Goal: Task Accomplishment & Management: Manage account settings

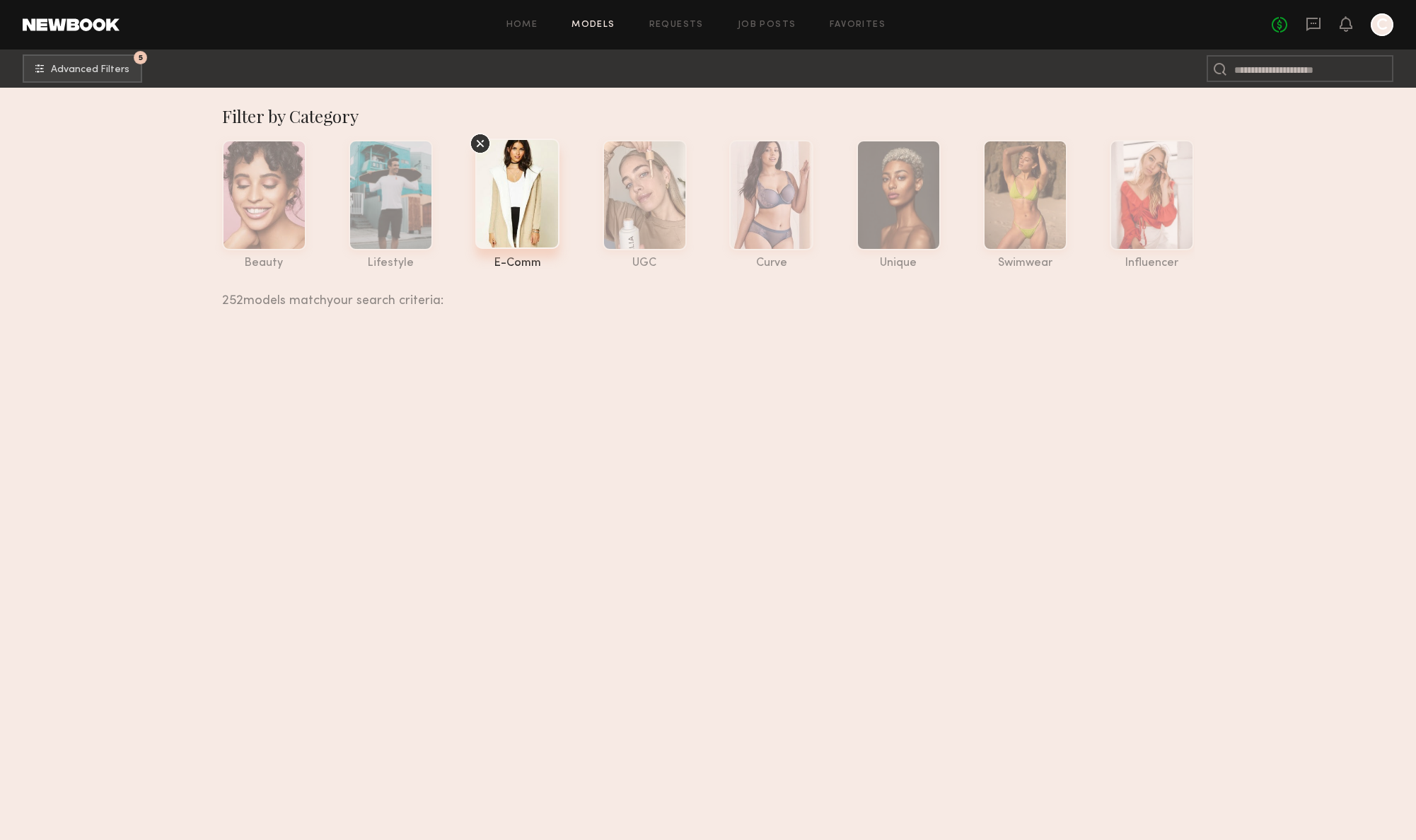
scroll to position [2603, 0]
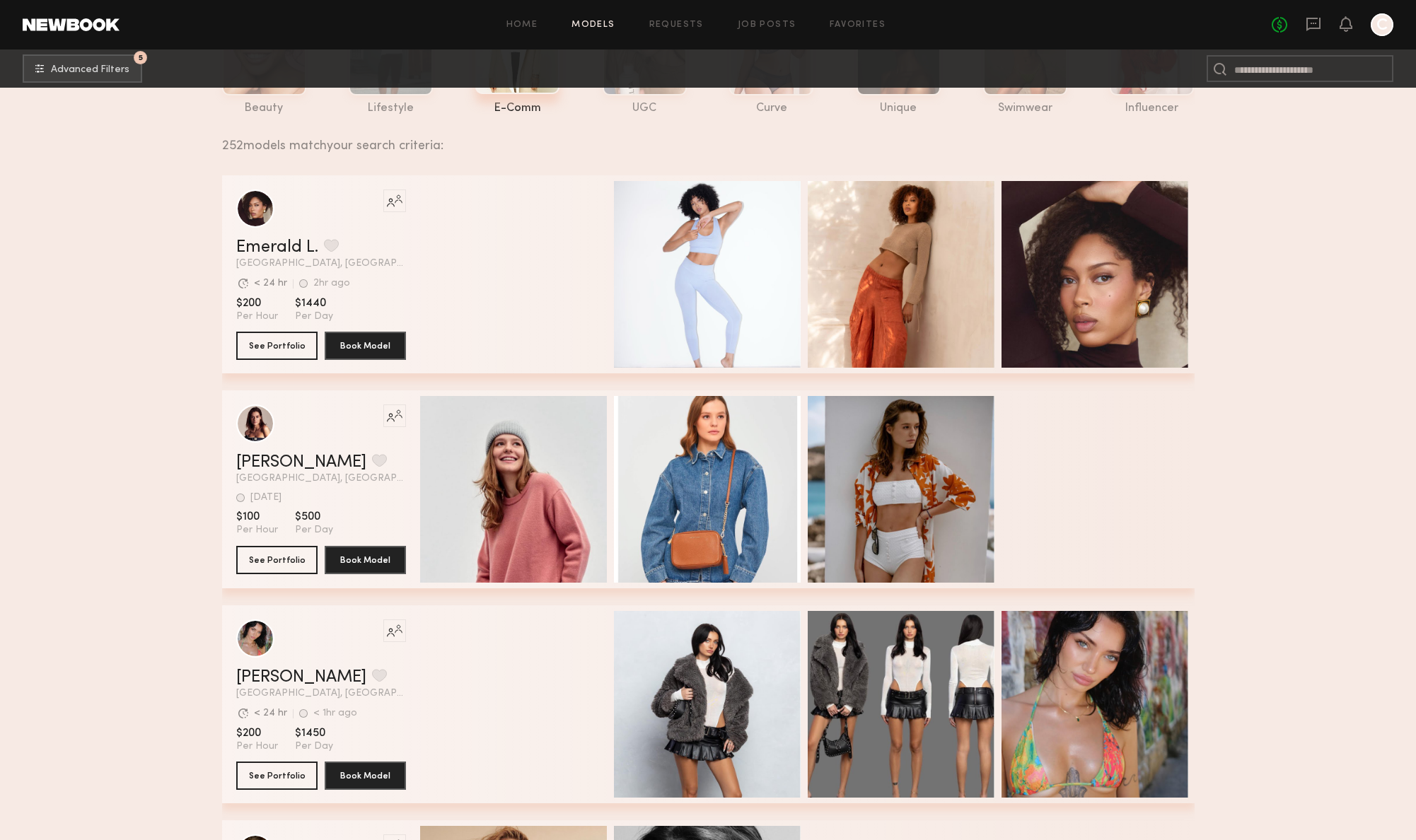
scroll to position [0, 0]
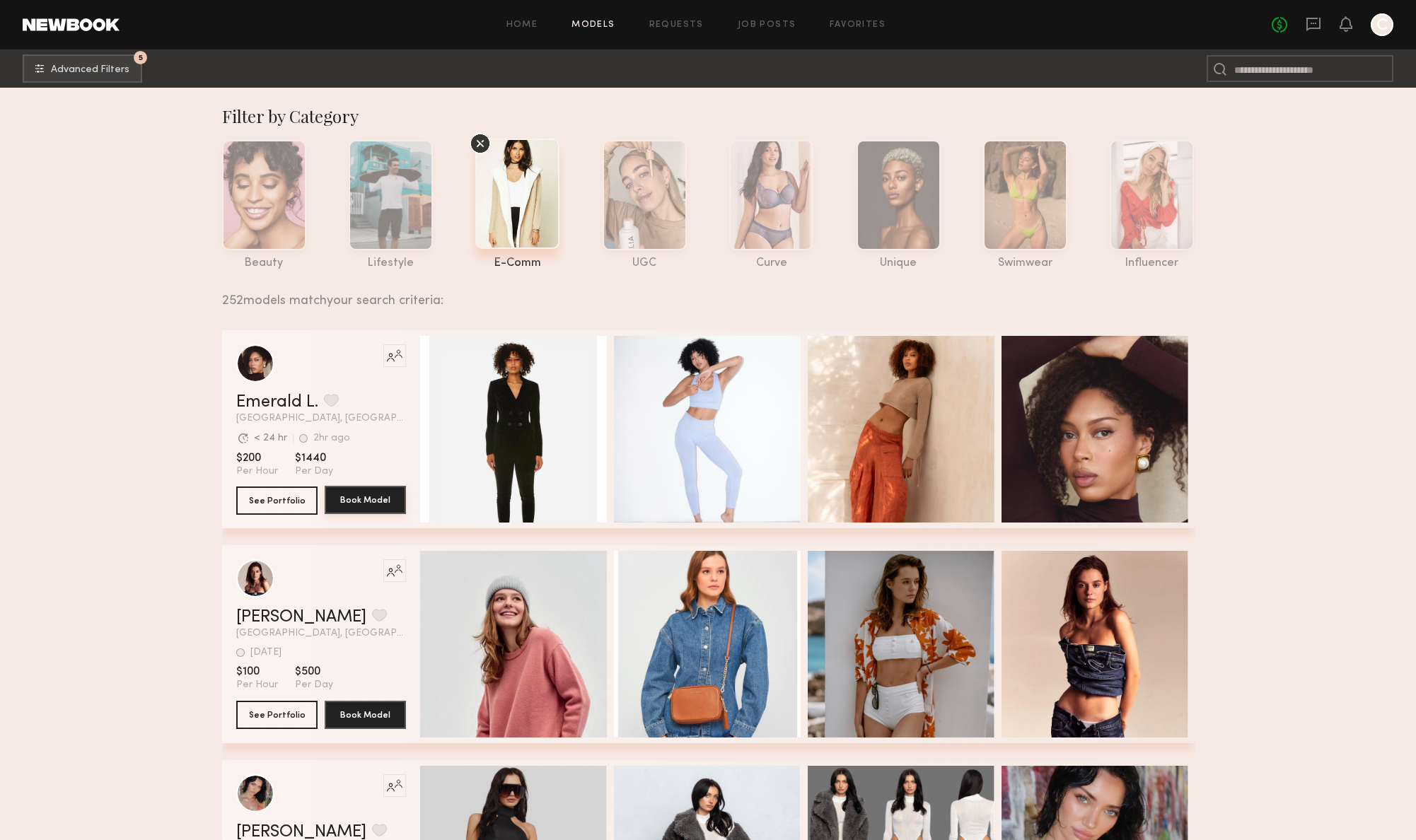
click at [379, 503] on button "Book Model" at bounding box center [365, 499] width 82 height 28
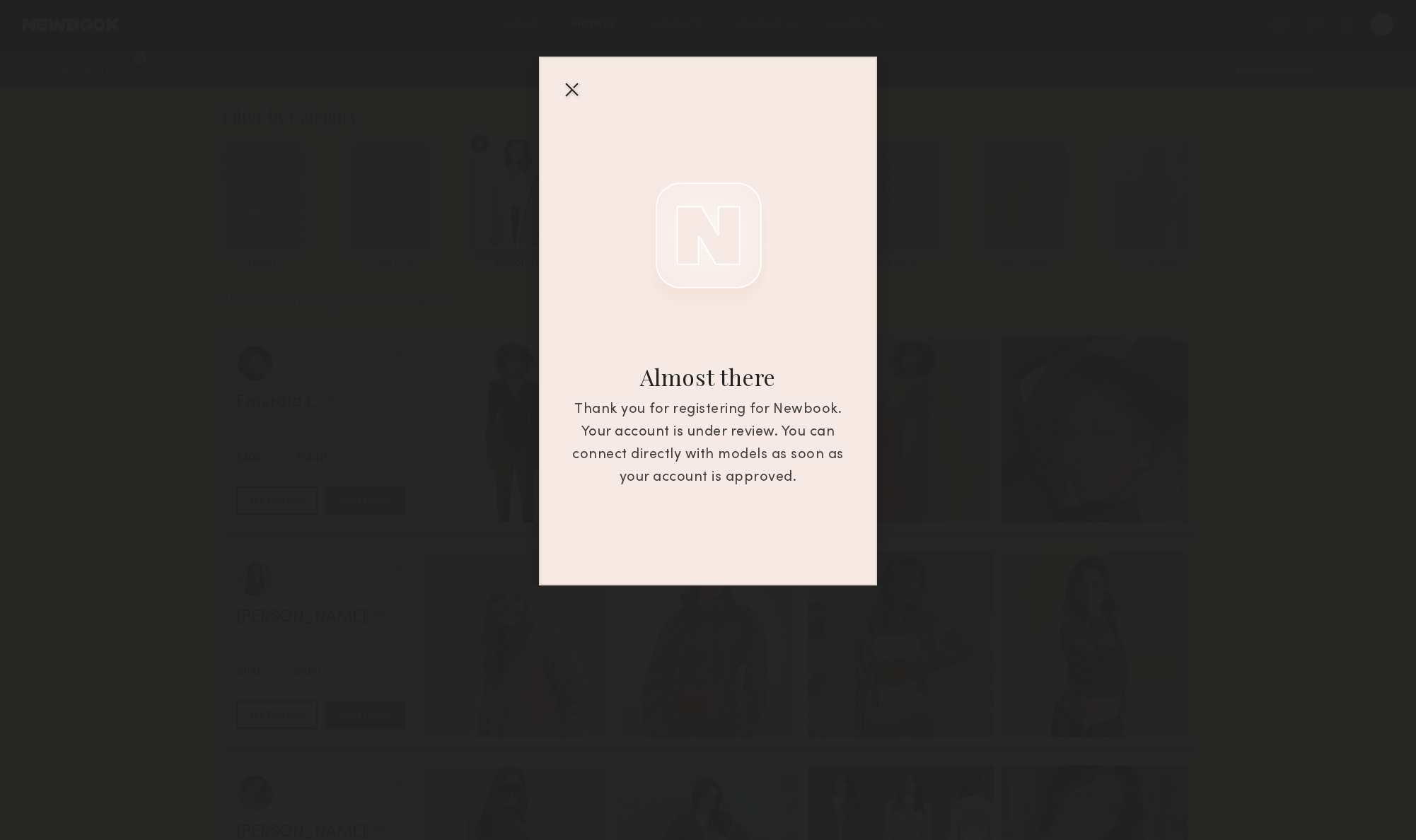
click at [557, 87] on div "Almost there Thank you for registering for Newbook. Your account is under revie…" at bounding box center [708, 320] width 338 height 529
click at [564, 87] on div at bounding box center [572, 89] width 23 height 23
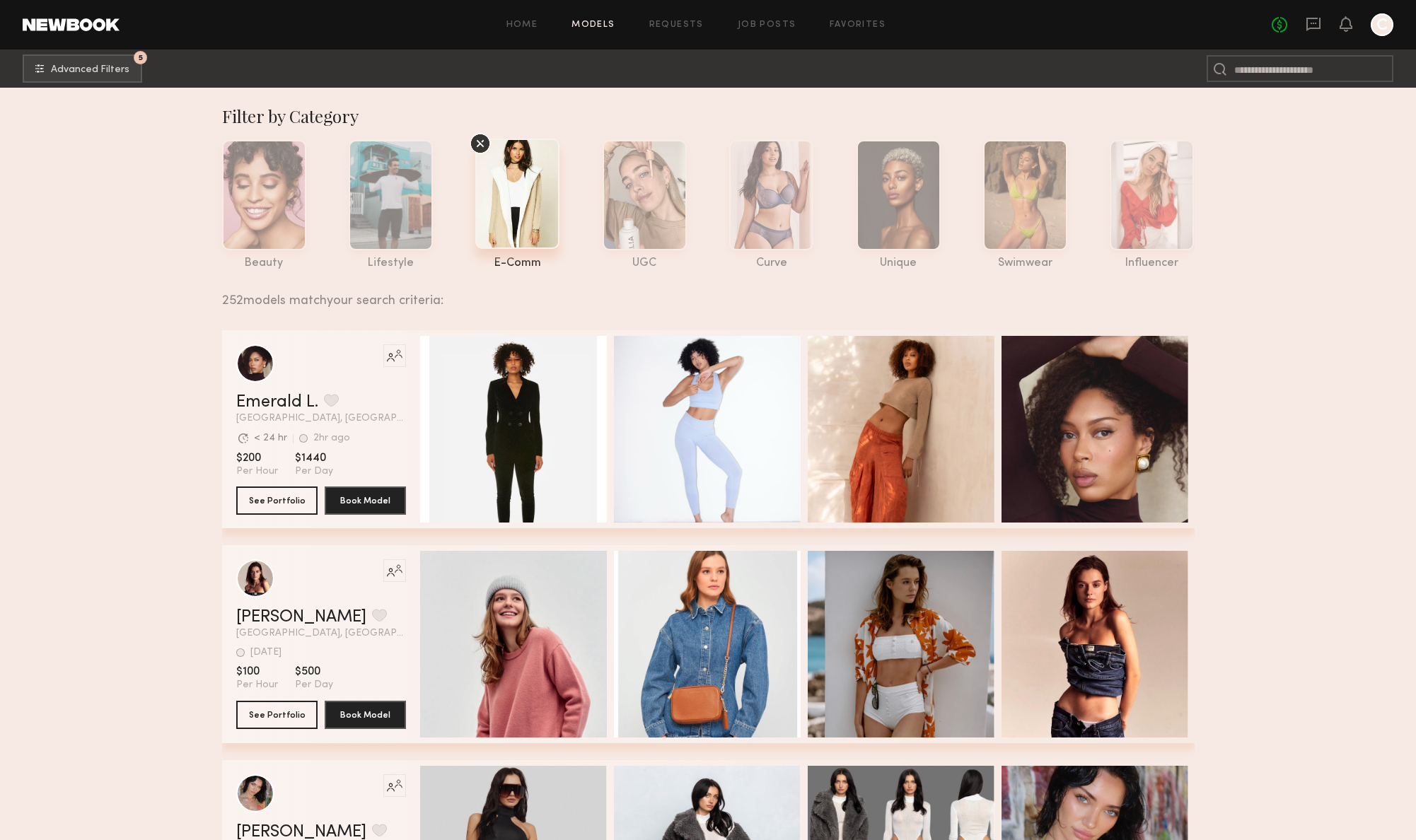
click at [538, 28] on link "Home" at bounding box center [522, 25] width 32 height 9
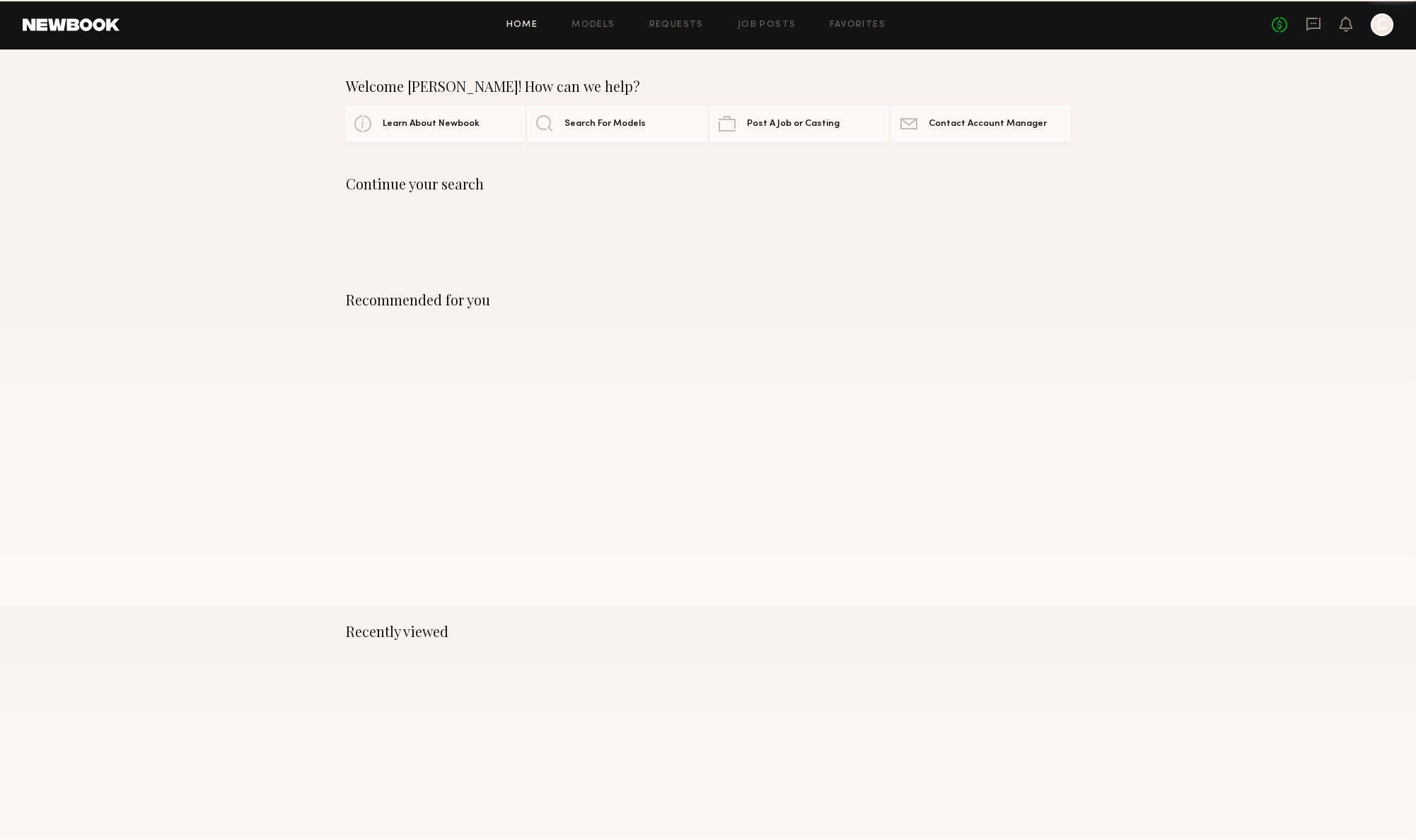
scroll to position [2, 0]
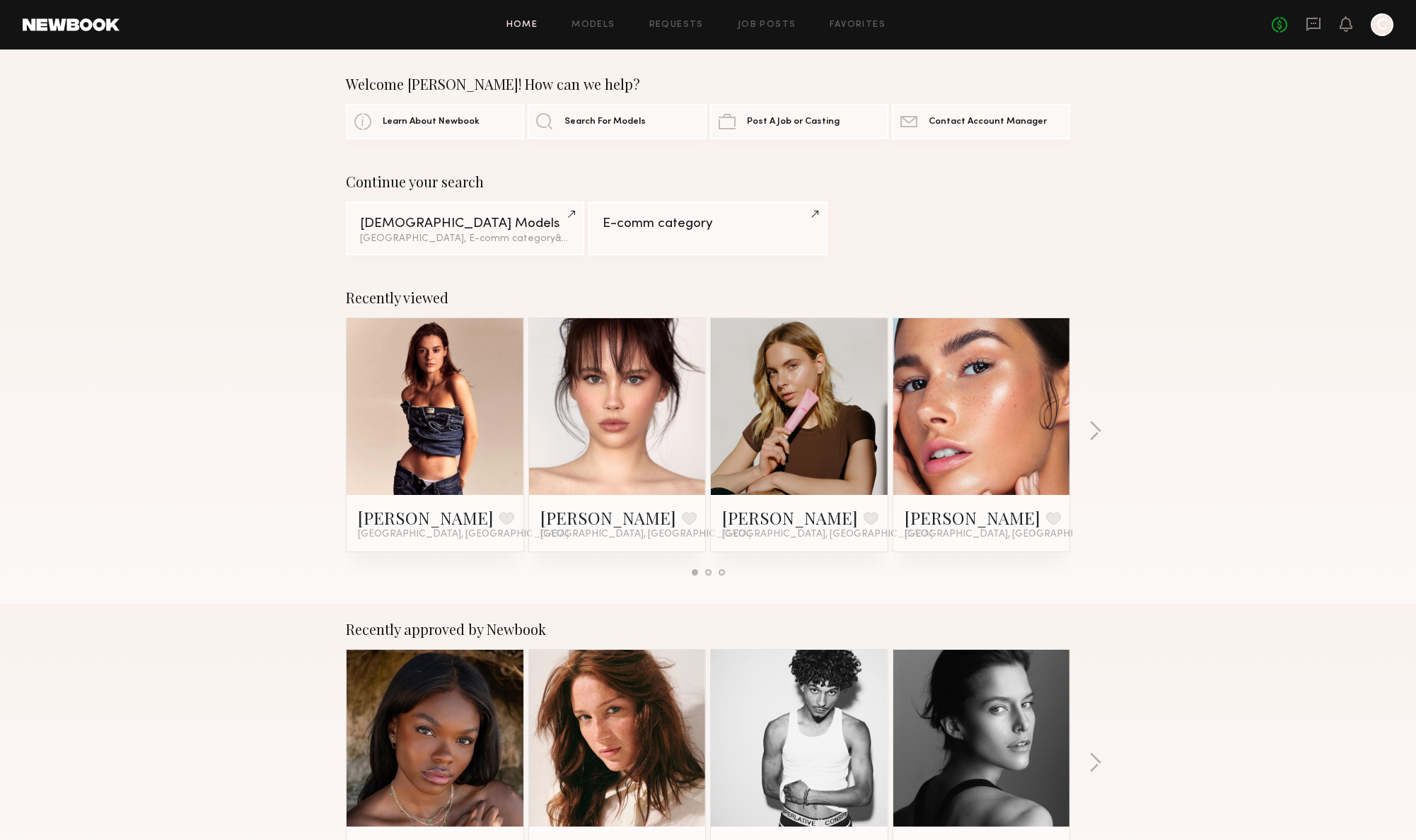
click at [688, 34] on div "Home Models Requests Job Posts Favorites Sign Out No fees up to $5,000 C" at bounding box center [756, 25] width 1273 height 23
click at [688, 33] on div "Home Models Requests Job Posts Favorites Sign Out No fees up to $5,000 C" at bounding box center [756, 25] width 1273 height 23
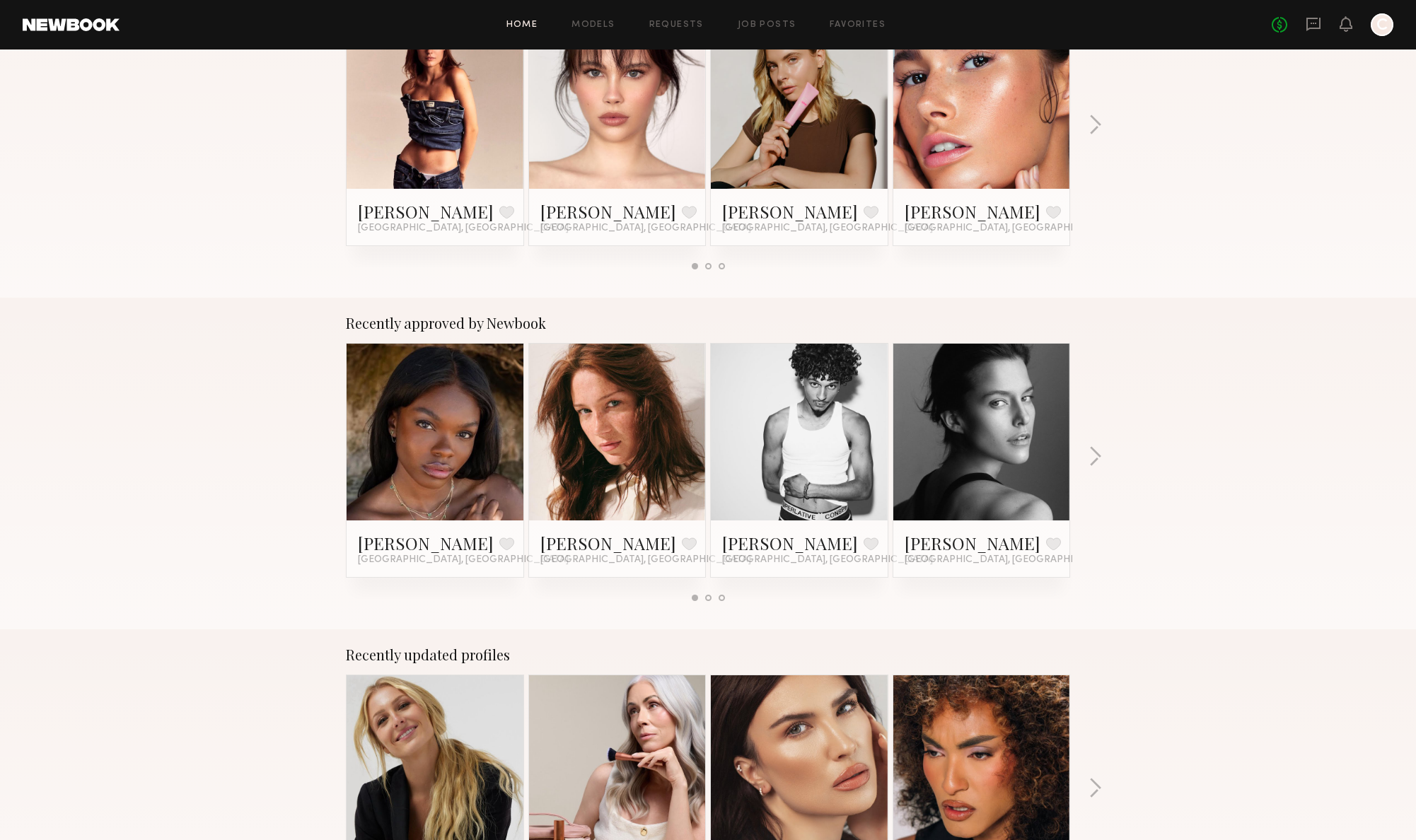
scroll to position [0, 0]
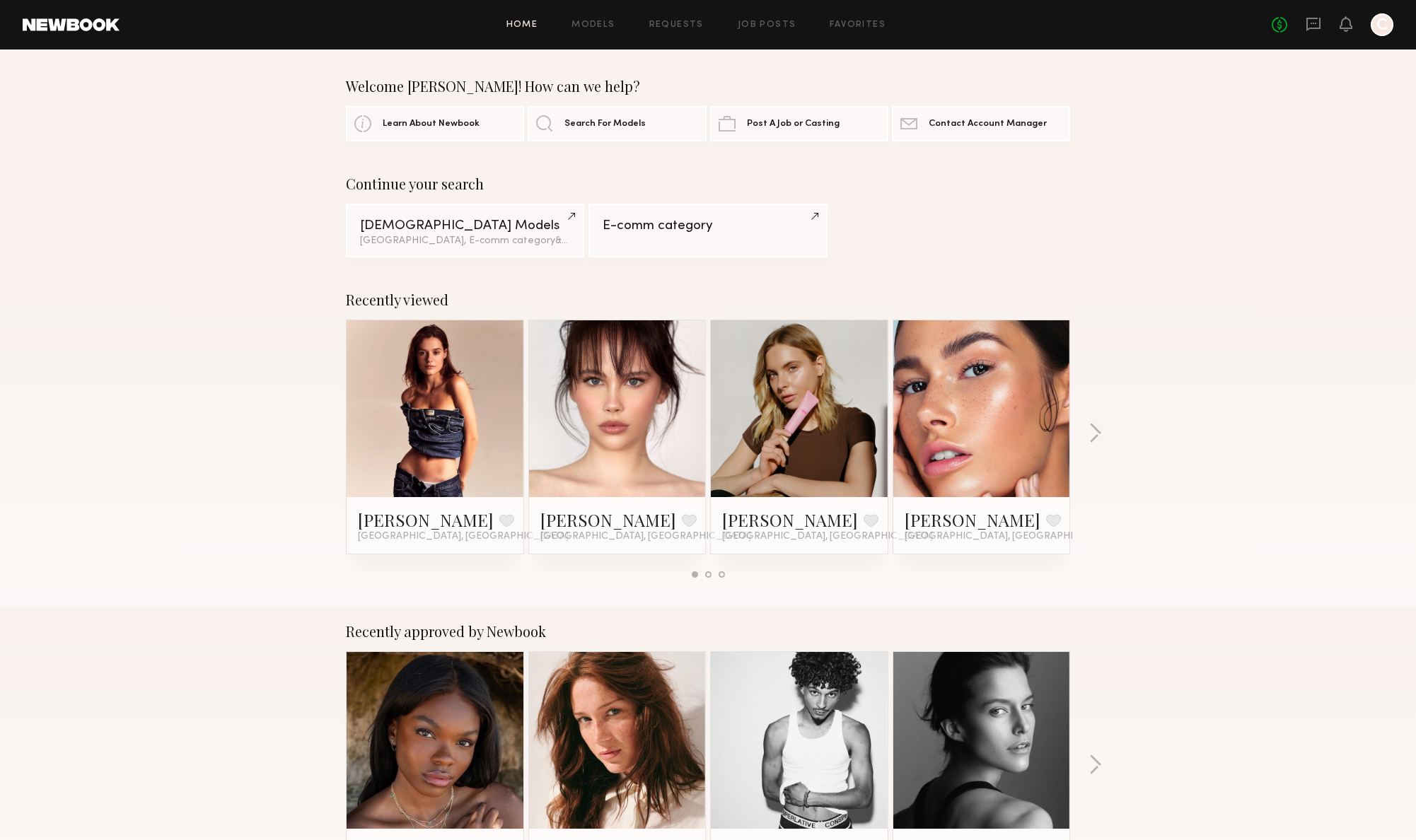
click at [31, 19] on link at bounding box center [71, 24] width 97 height 13
click at [83, 21] on link at bounding box center [71, 24] width 97 height 13
click at [82, 27] on link at bounding box center [71, 24] width 97 height 13
click at [1375, 21] on div at bounding box center [1382, 25] width 23 height 23
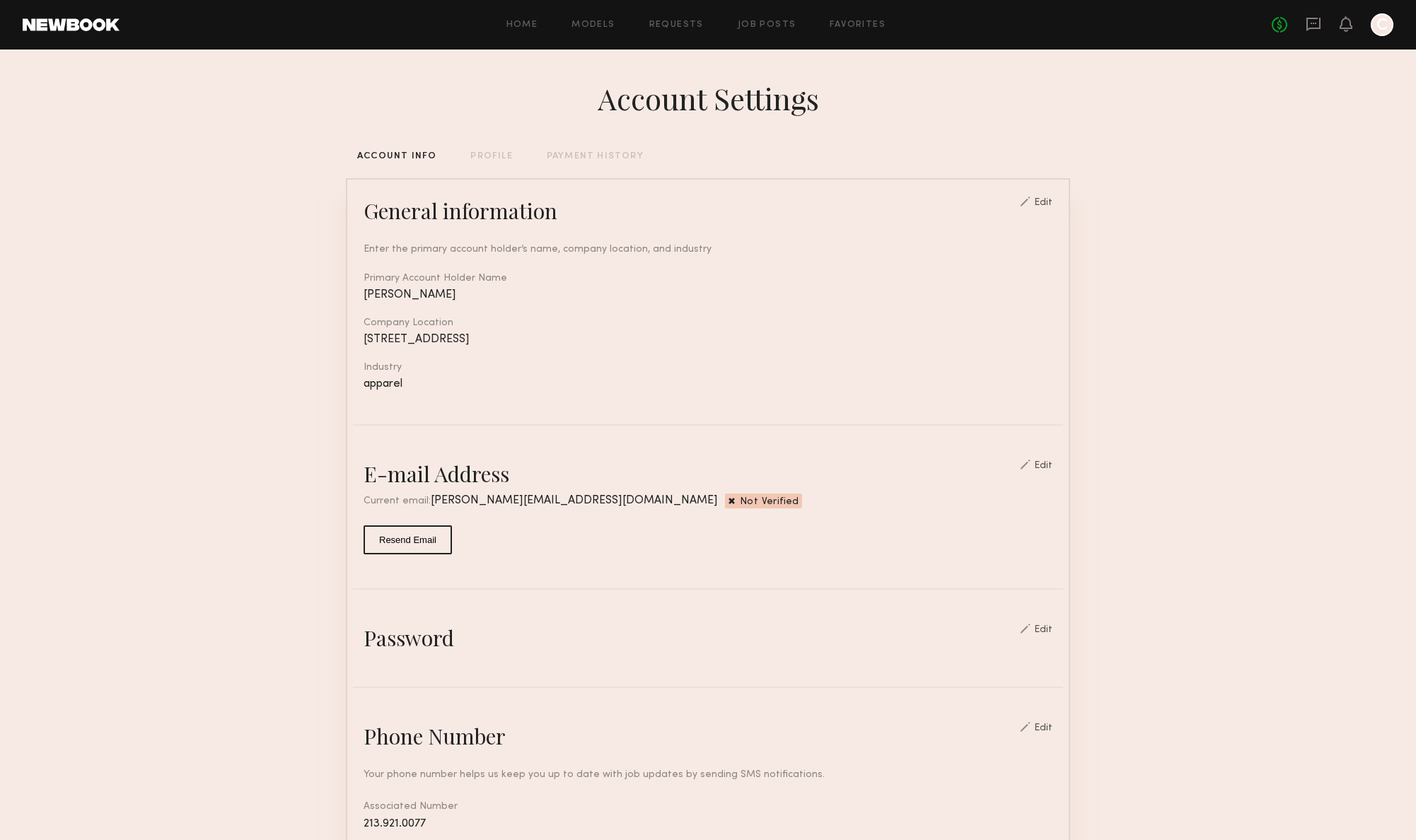
click at [76, 33] on header "Home Models Requests Job Posts Favorites Sign Out No fees up to $5,000 C" at bounding box center [708, 24] width 1416 height 50
